Goal: Information Seeking & Learning: Find specific fact

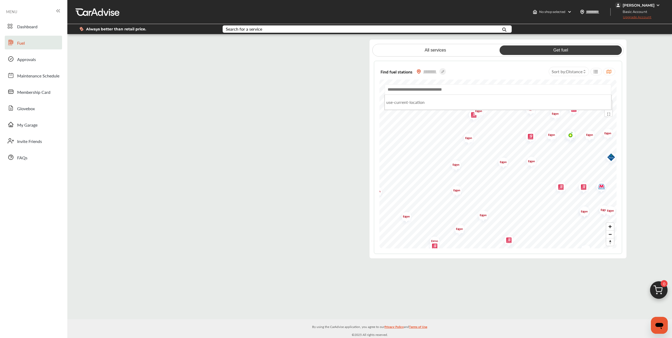
click at [427, 88] on input "text" at bounding box center [498, 89] width 226 height 10
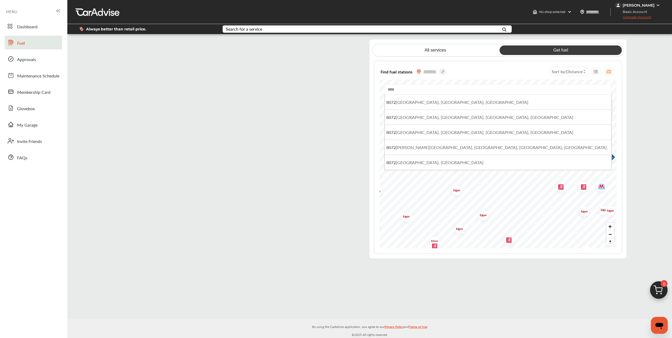
drag, startPoint x: 398, startPoint y: 90, endPoint x: 374, endPoint y: 89, distance: 24.3
click at [374, 89] on div "Find fuel stations Sort by : Distance **** [STREET_ADDRESS] [STREET_ADDRESS] [S…" at bounding box center [498, 157] width 248 height 193
click at [449, 87] on input "*****" at bounding box center [498, 89] width 226 height 10
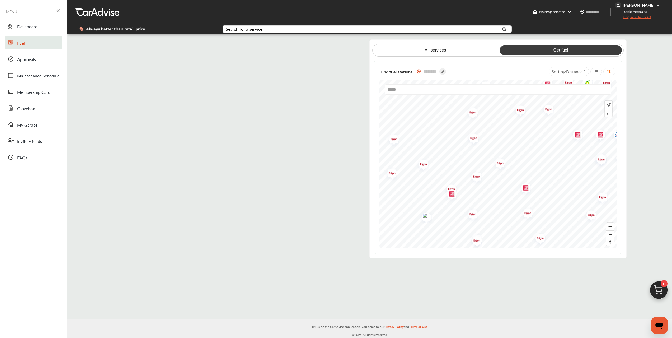
type input "*****"
click at [490, 70] on div "Find fuel stations Sort by : Distance" at bounding box center [497, 71] width 237 height 11
click at [585, 70] on icon at bounding box center [584, 70] width 2 height 2
click at [597, 70] on icon at bounding box center [595, 71] width 5 height 4
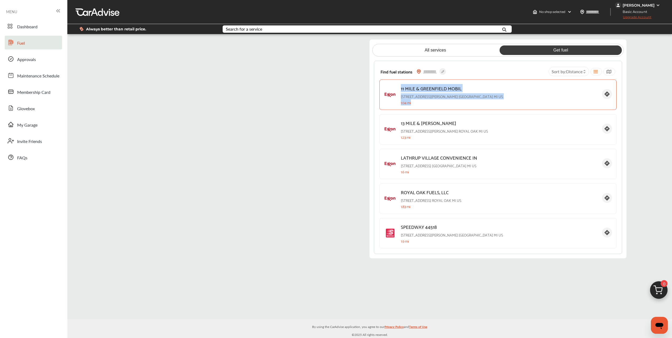
drag, startPoint x: 401, startPoint y: 89, endPoint x: 441, endPoint y: 105, distance: 42.3
click at [441, 105] on div "11 MILE & GREENFIELD MOBIL [PHONE_NUMBER][STREET_ADDRESS][PERSON_NAME] 1.04 mi" at bounding box center [499, 94] width 197 height 21
click at [522, 98] on p "[STREET_ADDRESS][PERSON_NAME]" at bounding box center [499, 96] width 197 height 6
drag, startPoint x: 400, startPoint y: 96, endPoint x: 418, endPoint y: 105, distance: 19.2
click at [418, 105] on div "11 MILE & GREENFIELD MOBIL [PHONE_NUMBER][STREET_ADDRESS][PERSON_NAME] 1.04 mi" at bounding box center [499, 94] width 197 height 21
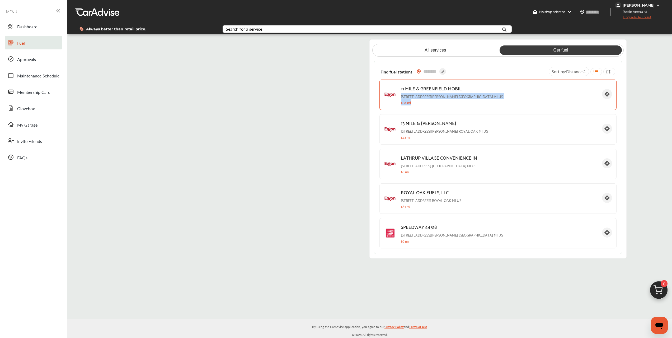
copy div "[STREET_ADDRESS][PERSON_NAME] 1.04 mi"
drag, startPoint x: 401, startPoint y: 131, endPoint x: 415, endPoint y: 137, distance: 15.3
click at [415, 137] on div "13 MILE & [PERSON_NAME] [STREET_ADDRESS][PERSON_NAME] 1.23 mi" at bounding box center [499, 129] width 197 height 21
copy div "[STREET_ADDRESS][PERSON_NAME] 1.23 mi"
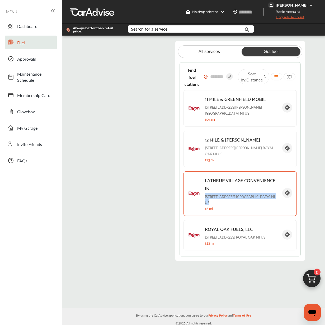
drag, startPoint x: 211, startPoint y: 197, endPoint x: 237, endPoint y: 203, distance: 26.1
click at [237, 203] on p "[STREET_ADDRESS]" at bounding box center [241, 199] width 73 height 12
copy p "[STREET_ADDRESS]"
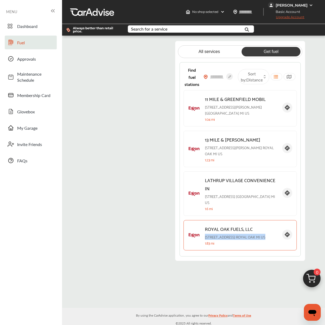
drag, startPoint x: 211, startPoint y: 237, endPoint x: 270, endPoint y: 240, distance: 59.5
click at [270, 240] on p "[STREET_ADDRESS] ROYAL OAK MI US" at bounding box center [241, 237] width 73 height 6
copy p "[STREET_ADDRESS] ROYAL OAK MI US"
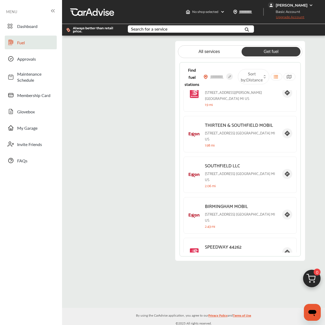
scroll to position [190, 0]
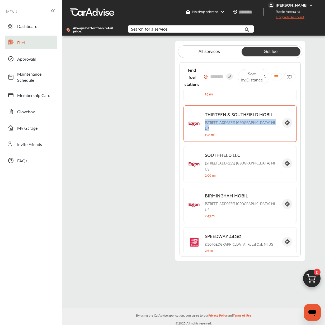
drag, startPoint x: 211, startPoint y: 126, endPoint x: 223, endPoint y: 129, distance: 12.9
click at [223, 129] on p "[STREET_ADDRESS]" at bounding box center [241, 125] width 73 height 12
copy p "[STREET_ADDRESS]"
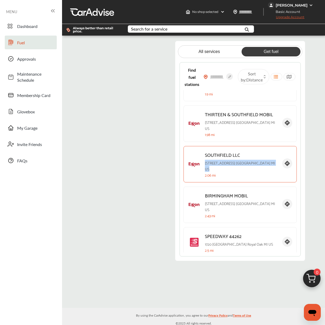
drag, startPoint x: 211, startPoint y: 166, endPoint x: 226, endPoint y: 172, distance: 16.5
click at [226, 172] on p "[STREET_ADDRESS]" at bounding box center [241, 166] width 73 height 12
copy p "[STREET_ADDRESS]"
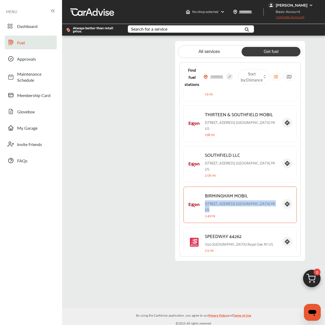
drag, startPoint x: 211, startPoint y: 205, endPoint x: 220, endPoint y: 214, distance: 12.9
click at [220, 213] on p "[STREET_ADDRESS]" at bounding box center [241, 207] width 73 height 12
copy p "[STREET_ADDRESS]"
click at [225, 240] on p "SPEEDWAY 44262" at bounding box center [241, 236] width 73 height 8
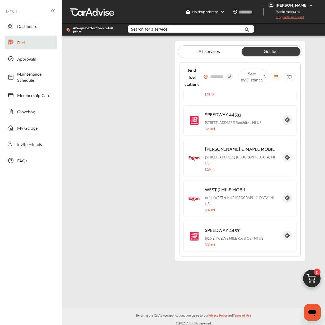
scroll to position [538, 0]
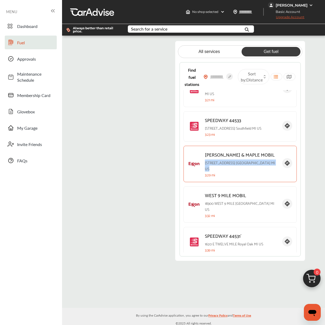
drag, startPoint x: 211, startPoint y: 154, endPoint x: 274, endPoint y: 149, distance: 63.5
click at [274, 149] on div "[PERSON_NAME] & MAPLE MOBIL [STREET_ADDRESS] 3.29 mi" at bounding box center [239, 164] width 113 height 36
copy p "[STREET_ADDRESS]"
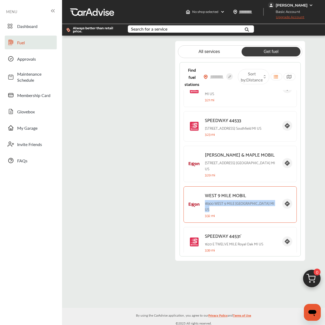
drag, startPoint x: 211, startPoint y: 188, endPoint x: 273, endPoint y: 185, distance: 62.1
click at [273, 200] on p "[STREET_ADDRESS]" at bounding box center [241, 206] width 73 height 12
copy p "[STREET_ADDRESS]"
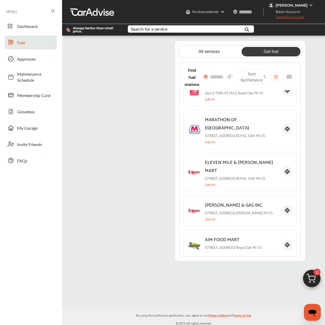
scroll to position [696, 0]
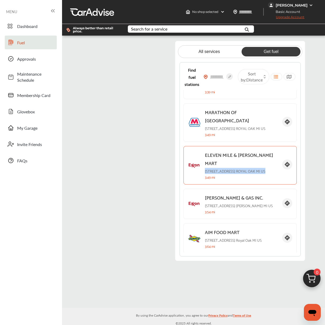
drag, startPoint x: 211, startPoint y: 148, endPoint x: 268, endPoint y: 145, distance: 57.3
click at [268, 168] on p "[STREET_ADDRESS] ROYAL OAK MI US" at bounding box center [241, 171] width 73 height 6
copy p "[STREET_ADDRESS] ROYAL OAK MI US"
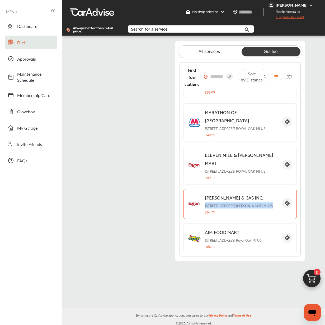
drag, startPoint x: 211, startPoint y: 182, endPoint x: 262, endPoint y: 182, distance: 51.5
click at [262, 203] on p "[STREET_ADDRESS]" at bounding box center [241, 206] width 73 height 6
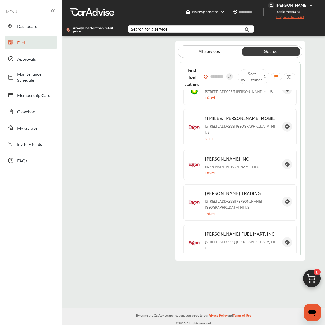
scroll to position [859, 0]
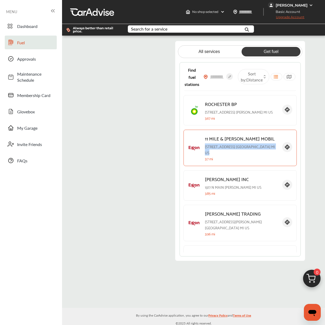
drag, startPoint x: 211, startPoint y: 129, endPoint x: 222, endPoint y: 136, distance: 12.5
click at [222, 144] on p "[STREET_ADDRESS]" at bounding box center [241, 150] width 73 height 12
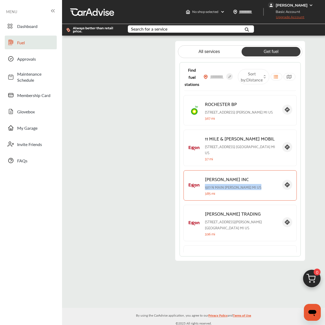
drag, startPoint x: 211, startPoint y: 169, endPoint x: 256, endPoint y: 171, distance: 45.5
click at [256, 184] on p "1377 N MAIN CLAWSON MI US" at bounding box center [241, 187] width 73 height 6
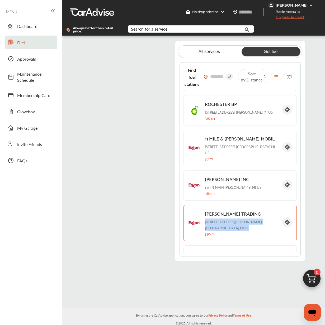
drag, startPoint x: 211, startPoint y: 206, endPoint x: 257, endPoint y: 209, distance: 46.3
click at [257, 219] on p "[STREET_ADDRESS][PERSON_NAME]" at bounding box center [241, 225] width 73 height 12
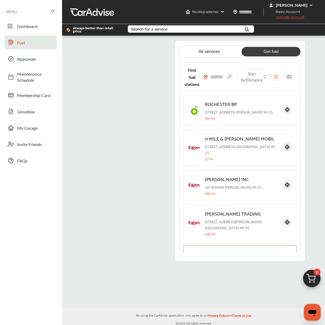
drag, startPoint x: 211, startPoint y: 245, endPoint x: 263, endPoint y: 245, distance: 52.0
click at [263, 259] on p "[STREET_ADDRESS]" at bounding box center [241, 265] width 73 height 12
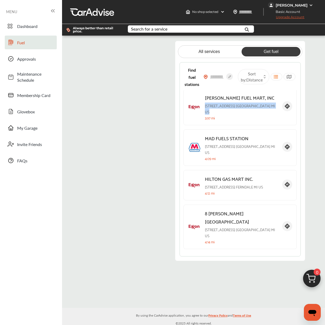
scroll to position [1031, 0]
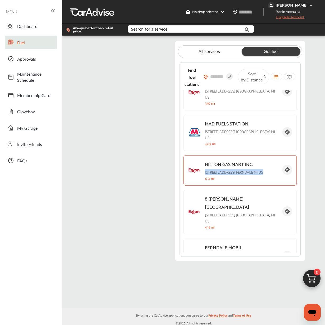
drag, startPoint x: 211, startPoint y: 149, endPoint x: 270, endPoint y: 150, distance: 59.2
click at [270, 169] on p "[STREET_ADDRESS]" at bounding box center [241, 172] width 73 height 6
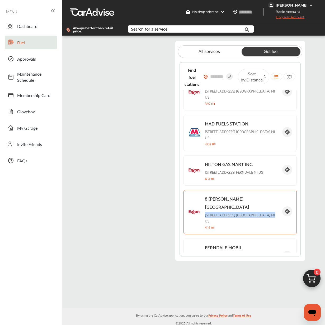
drag, startPoint x: 211, startPoint y: 183, endPoint x: 275, endPoint y: 179, distance: 64.6
click at [275, 190] on div "8 [GEOGRAPHIC_DATA][STREET_ADDRESS] 4.14 mi" at bounding box center [239, 212] width 113 height 45
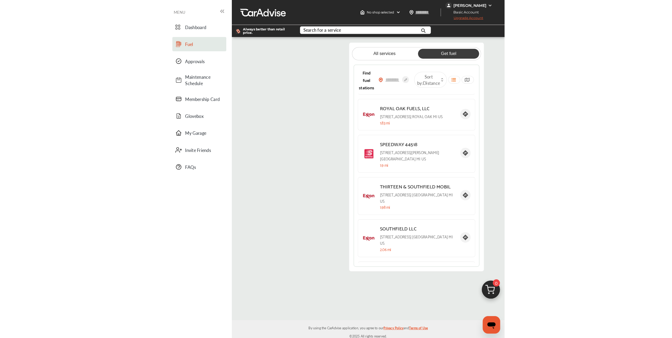
scroll to position [0, 0]
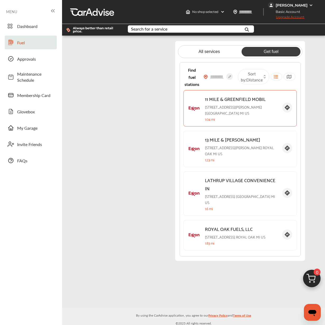
click at [199, 108] on img at bounding box center [194, 108] width 13 height 13
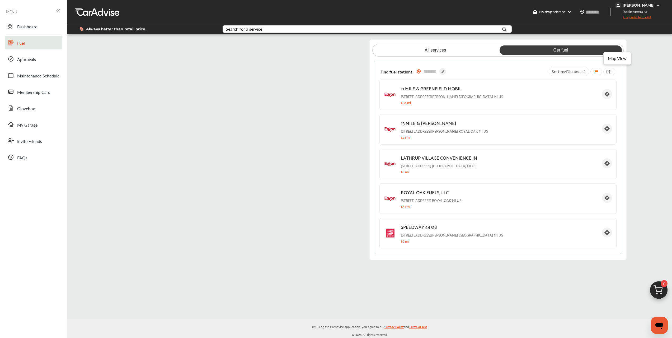
click at [610, 69] on icon at bounding box center [608, 71] width 5 height 4
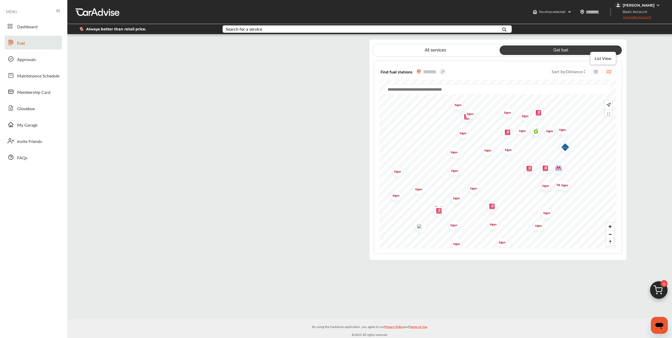
click at [598, 70] on icon at bounding box center [595, 71] width 5 height 4
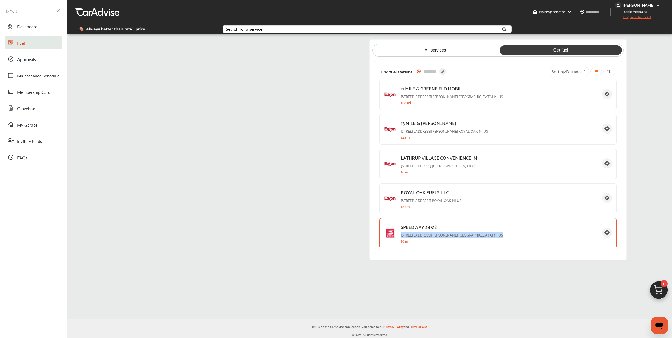
drag, startPoint x: 401, startPoint y: 235, endPoint x: 460, endPoint y: 233, distance: 59.7
click at [460, 233] on p "[STREET_ADDRESS][PERSON_NAME]" at bounding box center [499, 235] width 197 height 6
click at [450, 229] on p "SPEEDWAY 44518" at bounding box center [499, 226] width 197 height 8
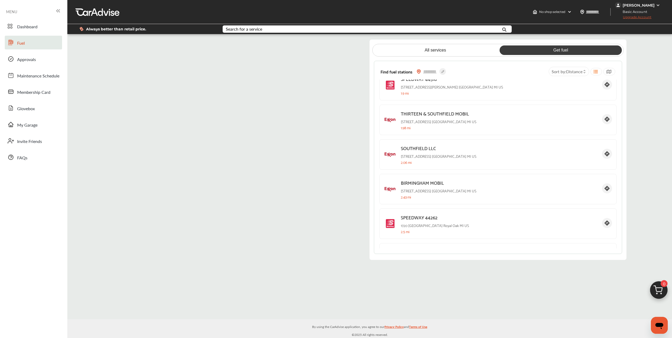
scroll to position [137, 0]
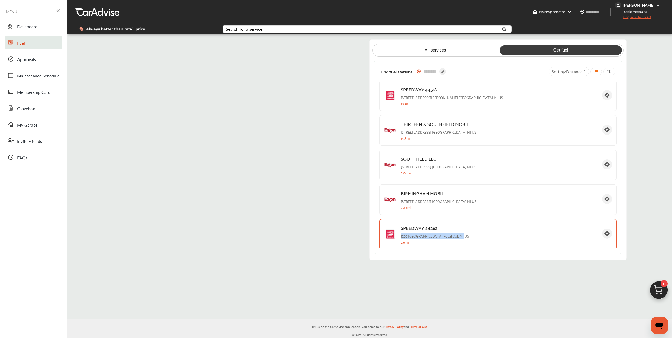
drag, startPoint x: 460, startPoint y: 235, endPoint x: 401, endPoint y: 236, distance: 58.6
click at [401, 236] on p "[STREET_ADDRESS]" at bounding box center [499, 236] width 197 height 6
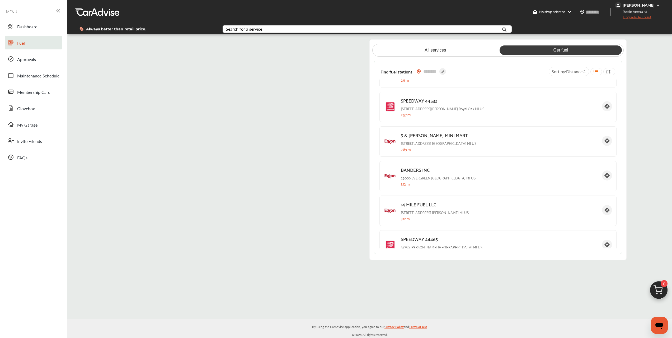
scroll to position [289, 0]
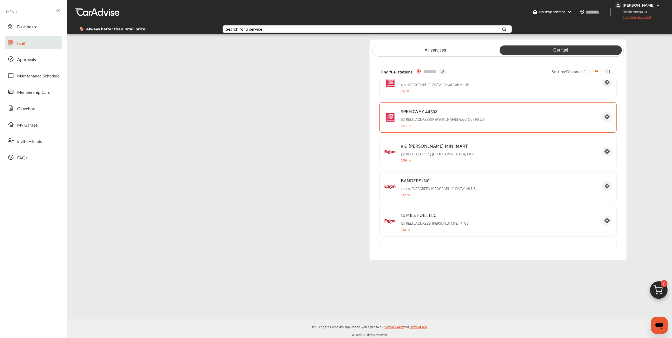
click at [457, 120] on p "[STREET_ADDRESS][PERSON_NAME]" at bounding box center [499, 119] width 197 height 6
drag, startPoint x: 453, startPoint y: 119, endPoint x: 398, endPoint y: 117, distance: 55.0
click at [398, 117] on div "SPEEDWAY 44532 [STREET_ADDRESS][PERSON_NAME] 2.57 mi" at bounding box center [497, 117] width 237 height 30
click at [429, 119] on p "[STREET_ADDRESS][PERSON_NAME]" at bounding box center [499, 119] width 197 height 6
click at [454, 119] on p "[STREET_ADDRESS][PERSON_NAME]" at bounding box center [499, 119] width 197 height 6
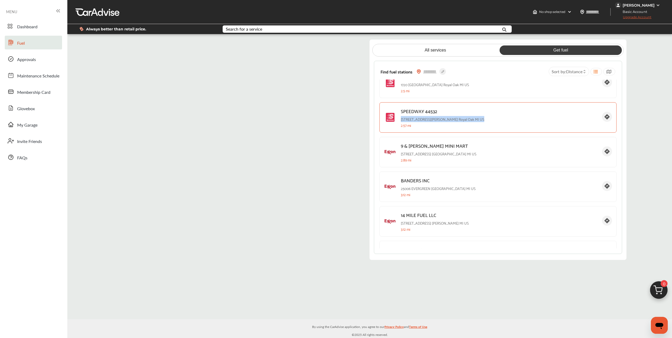
drag, startPoint x: 454, startPoint y: 119, endPoint x: 401, endPoint y: 119, distance: 53.1
click at [401, 119] on p "[STREET_ADDRESS][PERSON_NAME]" at bounding box center [499, 119] width 197 height 6
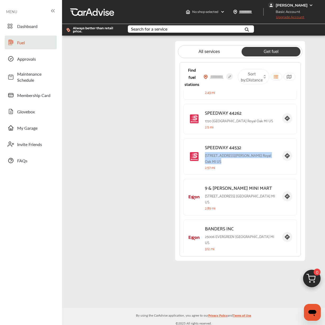
scroll to position [317, 0]
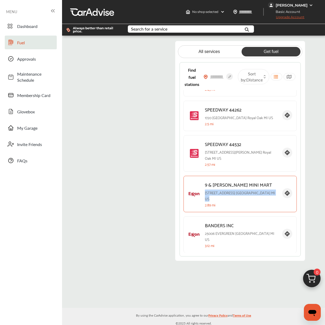
drag, startPoint x: 211, startPoint y: 196, endPoint x: 268, endPoint y: 192, distance: 56.6
click at [268, 192] on p "[STREET_ADDRESS] [GEOGRAPHIC_DATA] MI [GEOGRAPHIC_DATA]" at bounding box center [241, 196] width 73 height 12
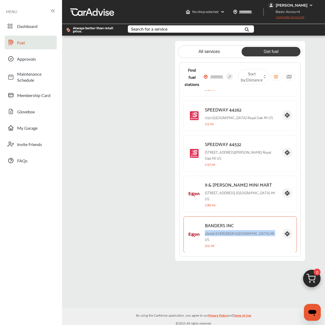
drag, startPoint x: 267, startPoint y: 229, endPoint x: 210, endPoint y: 227, distance: 57.3
click at [210, 227] on div "BANDERS INC [STREET_ADDRESS] 3.12 mi" at bounding box center [239, 235] width 113 height 36
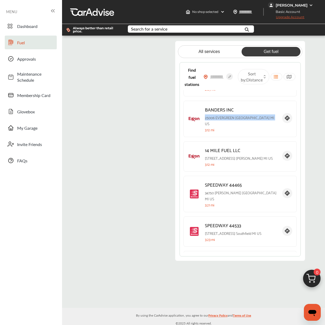
scroll to position [422, 0]
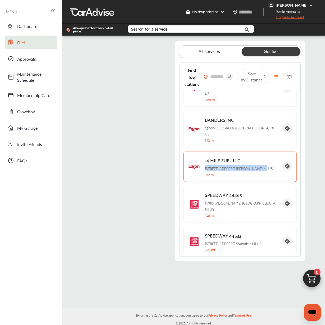
drag, startPoint x: 265, startPoint y: 159, endPoint x: 209, endPoint y: 159, distance: 55.7
click at [209, 159] on div "14 MILE FUEL LLC [STREET_ADDRESS] 3.12 mi" at bounding box center [239, 167] width 113 height 30
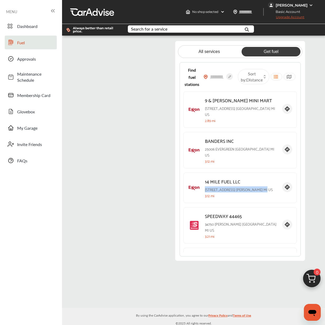
scroll to position [391, 0]
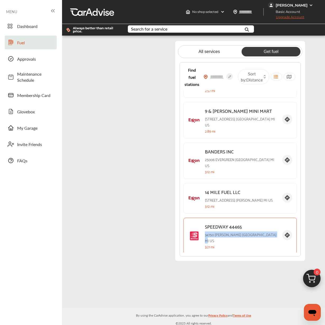
drag, startPoint x: 266, startPoint y: 225, endPoint x: 211, endPoint y: 227, distance: 54.4
click at [211, 232] on p "34750 [PERSON_NAME] [GEOGRAPHIC_DATA] [GEOGRAPHIC_DATA] [GEOGRAPHIC_DATA]" at bounding box center [241, 238] width 73 height 12
drag, startPoint x: 269, startPoint y: 226, endPoint x: 211, endPoint y: 225, distance: 57.6
click at [211, 232] on p "34750 [PERSON_NAME] [GEOGRAPHIC_DATA] [GEOGRAPHIC_DATA] [GEOGRAPHIC_DATA]" at bounding box center [241, 238] width 73 height 12
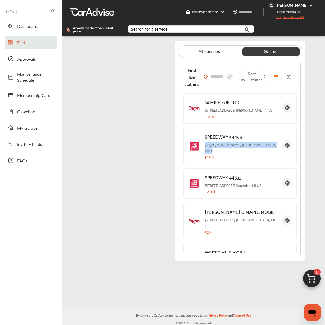
scroll to position [486, 0]
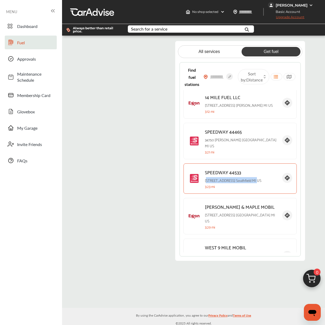
drag, startPoint x: 212, startPoint y: 165, endPoint x: 215, endPoint y: 170, distance: 6.3
click at [215, 177] on p "[STREET_ADDRESS]" at bounding box center [241, 180] width 73 height 6
drag, startPoint x: 211, startPoint y: 165, endPoint x: 225, endPoint y: 168, distance: 14.8
click at [225, 177] on p "[STREET_ADDRESS]" at bounding box center [241, 180] width 73 height 6
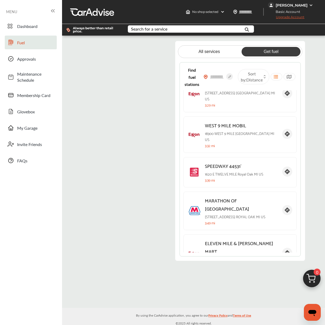
scroll to position [612, 0]
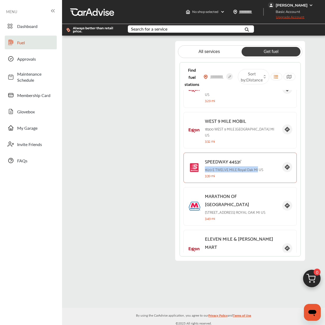
drag, startPoint x: 265, startPoint y: 147, endPoint x: 210, endPoint y: 148, distance: 54.4
click at [210, 153] on div "SPEEDWAY 44531` 1620 E TWELVE MILE [GEOGRAPHIC_DATA] US 3.39 mi" at bounding box center [239, 168] width 113 height 30
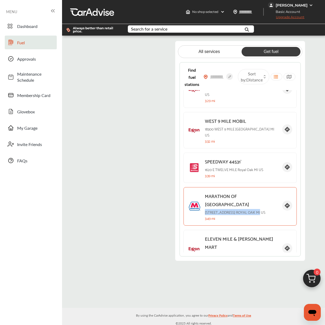
drag, startPoint x: 271, startPoint y: 183, endPoint x: 211, endPoint y: 180, distance: 60.5
click at [211, 209] on p "[STREET_ADDRESS]" at bounding box center [241, 212] width 73 height 6
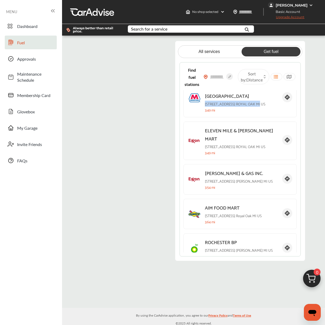
scroll to position [729, 0]
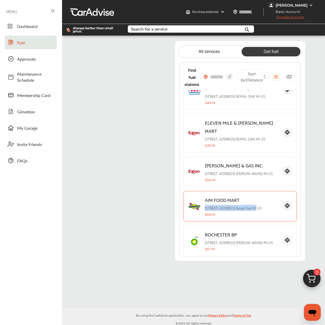
drag, startPoint x: 211, startPoint y: 184, endPoint x: 271, endPoint y: 186, distance: 60.0
click at [271, 205] on p "[STREET_ADDRESS]" at bounding box center [241, 208] width 73 height 6
click at [201, 235] on img at bounding box center [194, 241] width 13 height 13
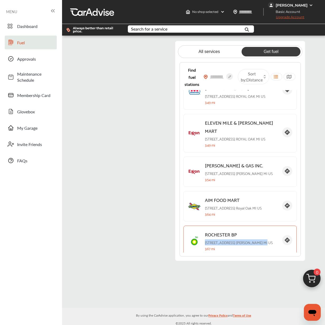
drag, startPoint x: 211, startPoint y: 226, endPoint x: 266, endPoint y: 223, distance: 54.5
click at [266, 240] on p "24 N ROCHESTER RD CLAWSON [GEOGRAPHIC_DATA] [GEOGRAPHIC_DATA]" at bounding box center [241, 243] width 73 height 6
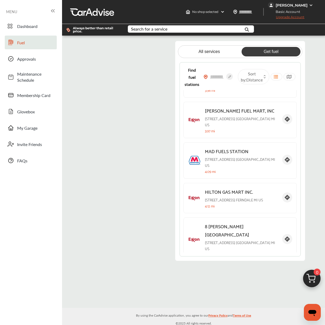
scroll to position [993, 0]
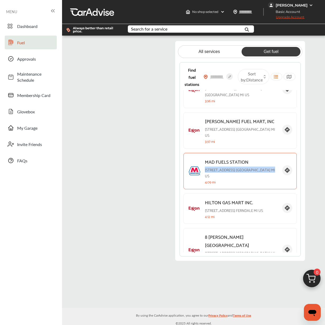
drag, startPoint x: 211, startPoint y: 145, endPoint x: 274, endPoint y: 146, distance: 63.1
click at [274, 167] on p "[STREET_ADDRESS]" at bounding box center [241, 173] width 73 height 12
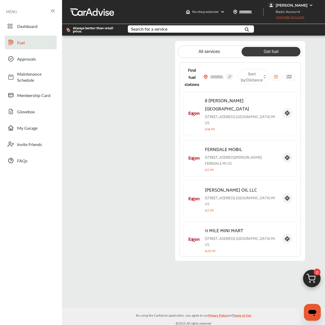
scroll to position [1119, 0]
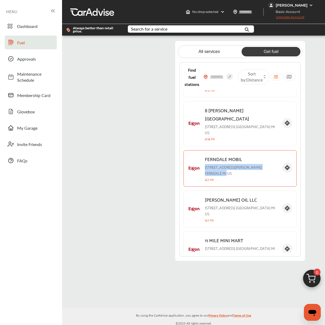
drag, startPoint x: 211, startPoint y: 135, endPoint x: 275, endPoint y: 132, distance: 63.4
click at [275, 150] on div "FERNDALE MOBIL [PHONE_NUMBER][STREET_ADDRESS][PERSON_NAME] 4.2 mi" at bounding box center [239, 168] width 113 height 36
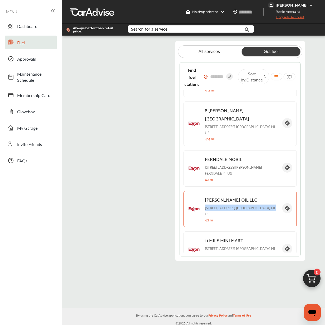
drag, startPoint x: 211, startPoint y: 176, endPoint x: 259, endPoint y: 176, distance: 48.0
click at [259, 205] on p "[STREET_ADDRESS]" at bounding box center [241, 211] width 73 height 12
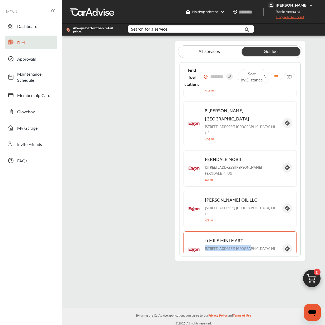
drag, startPoint x: 211, startPoint y: 211, endPoint x: 261, endPoint y: 207, distance: 50.0
click at [261, 245] on p "[STREET_ADDRESS]" at bounding box center [241, 251] width 73 height 12
click at [239, 286] on p "[STREET_ADDRESS][PERSON_NAME]" at bounding box center [241, 292] width 73 height 12
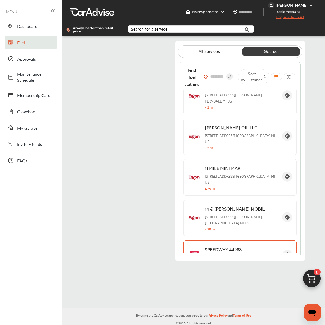
scroll to position [1193, 0]
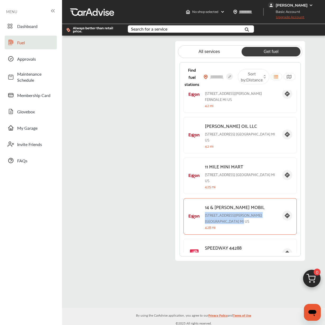
drag, startPoint x: 211, startPoint y: 177, endPoint x: 230, endPoint y: 182, distance: 19.4
click at [230, 212] on p "[STREET_ADDRESS][PERSON_NAME]" at bounding box center [241, 218] width 73 height 12
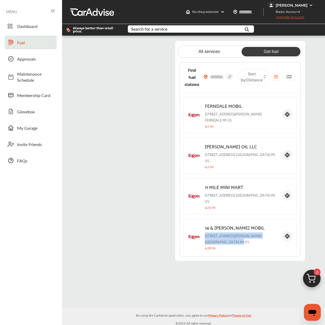
scroll to position [1183, 0]
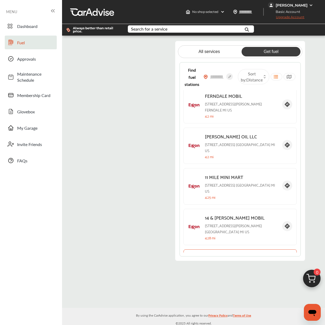
drag, startPoint x: 211, startPoint y: 229, endPoint x: 249, endPoint y: 228, distance: 38.0
click at [249, 263] on p "[STREET_ADDRESS]" at bounding box center [241, 266] width 73 height 6
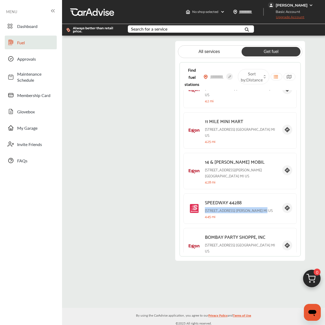
scroll to position [1235, 0]
